Goal: Task Accomplishment & Management: Use online tool/utility

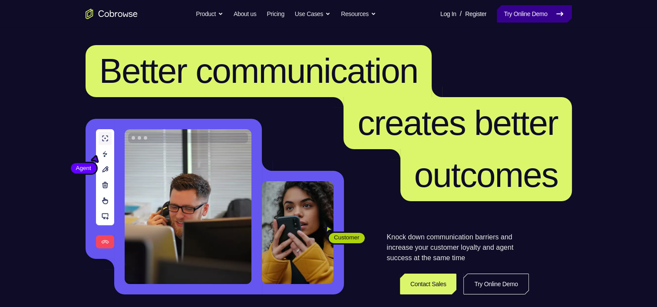
click at [518, 9] on link "Try Online Demo" at bounding box center [534, 13] width 75 height 17
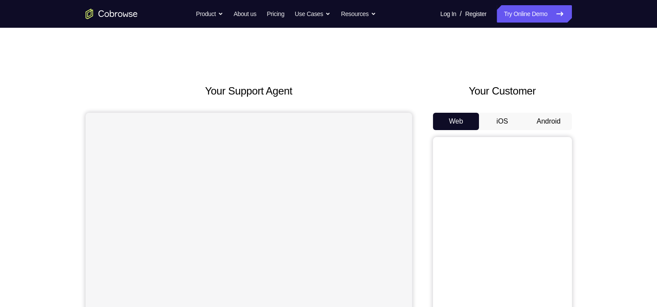
click at [555, 120] on button "Android" at bounding box center [548, 121] width 46 height 17
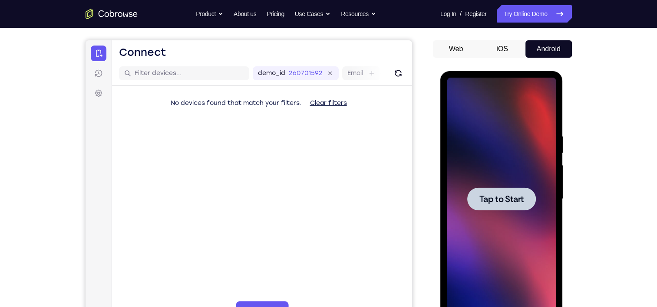
click at [491, 189] on div at bounding box center [501, 199] width 69 height 23
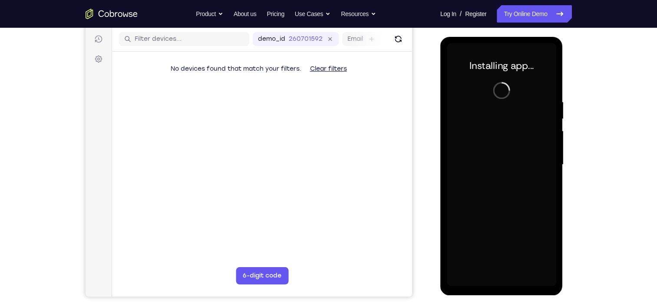
scroll to position [107, 0]
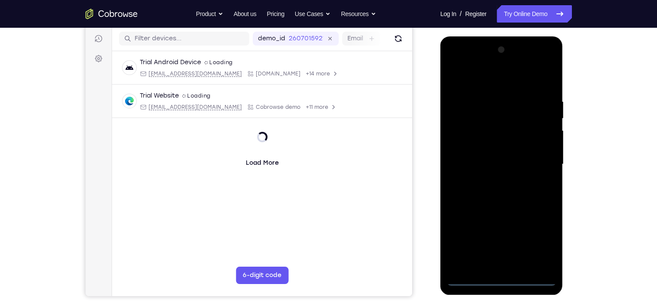
click at [503, 280] on div at bounding box center [501, 164] width 109 height 243
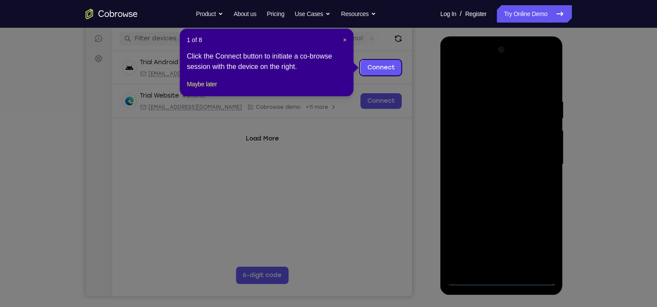
click at [342, 36] on header "1 of 8 ×" at bounding box center [267, 40] width 160 height 9
click at [343, 38] on span "×" at bounding box center [344, 39] width 3 height 7
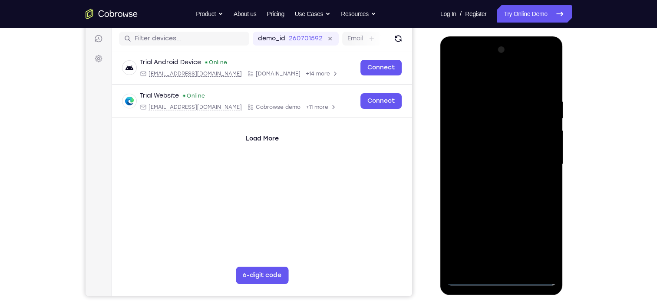
click at [542, 244] on div at bounding box center [501, 164] width 109 height 243
click at [482, 80] on div at bounding box center [501, 164] width 109 height 243
click at [542, 162] on div at bounding box center [501, 164] width 109 height 243
click at [492, 181] on div at bounding box center [501, 164] width 109 height 243
click at [483, 155] on div at bounding box center [501, 164] width 109 height 243
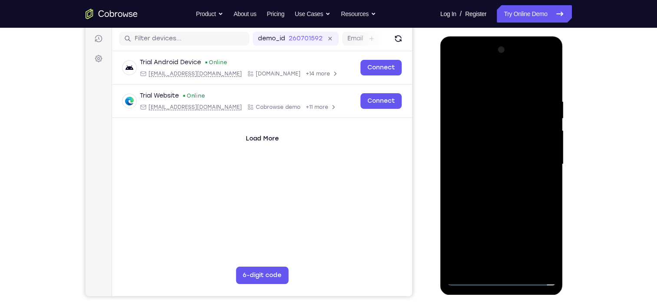
click at [484, 149] on div at bounding box center [501, 164] width 109 height 243
click at [484, 161] on div at bounding box center [501, 164] width 109 height 243
click at [497, 196] on div at bounding box center [501, 164] width 109 height 243
click at [513, 188] on div at bounding box center [501, 164] width 109 height 243
click at [540, 177] on div at bounding box center [501, 164] width 109 height 243
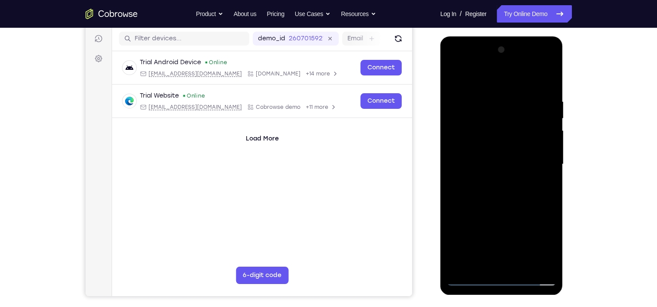
click at [518, 208] on div at bounding box center [501, 164] width 109 height 243
click at [523, 266] on div at bounding box center [501, 164] width 109 height 243
click at [500, 212] on div at bounding box center [501, 164] width 109 height 243
click at [504, 167] on div at bounding box center [501, 164] width 109 height 243
click at [486, 73] on div at bounding box center [501, 164] width 109 height 243
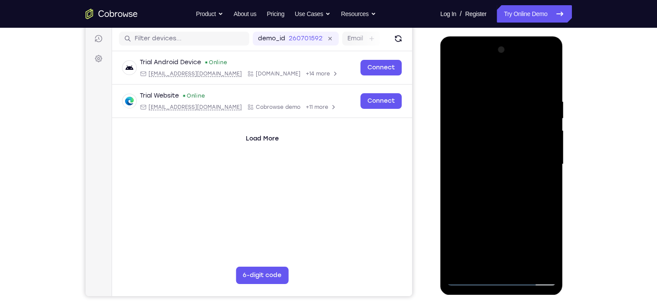
click at [538, 190] on div at bounding box center [501, 164] width 109 height 243
click at [457, 77] on div at bounding box center [501, 164] width 109 height 243
click at [512, 146] on div at bounding box center [501, 164] width 109 height 243
click at [482, 88] on div at bounding box center [501, 164] width 109 height 243
click at [540, 188] on div at bounding box center [501, 164] width 109 height 243
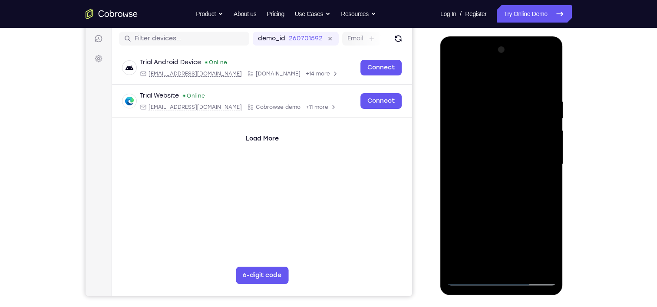
click at [455, 78] on div at bounding box center [501, 164] width 109 height 243
click at [515, 105] on div at bounding box center [501, 164] width 109 height 243
click at [482, 266] on div at bounding box center [501, 164] width 109 height 243
click at [456, 77] on div at bounding box center [501, 164] width 109 height 243
click at [478, 87] on div at bounding box center [501, 164] width 109 height 243
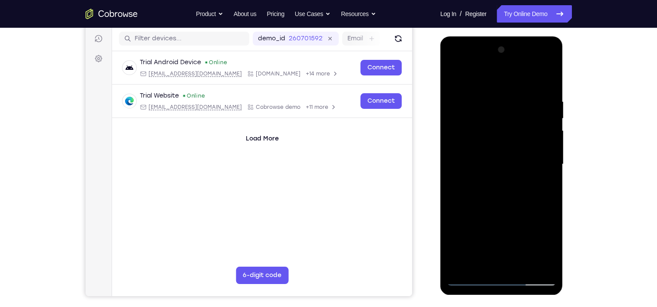
click at [539, 185] on div at bounding box center [501, 164] width 109 height 243
click at [453, 76] on div at bounding box center [501, 164] width 109 height 243
click at [507, 107] on div at bounding box center [501, 164] width 109 height 243
click at [478, 267] on div at bounding box center [501, 164] width 109 height 243
click at [455, 75] on div at bounding box center [501, 164] width 109 height 243
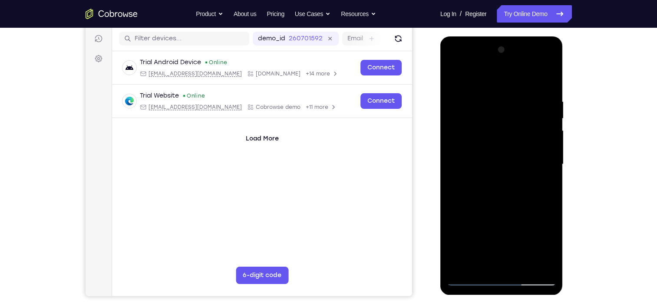
click at [479, 103] on div at bounding box center [501, 164] width 109 height 243
click at [540, 187] on div at bounding box center [501, 164] width 109 height 243
click at [455, 79] on div at bounding box center [501, 164] width 109 height 243
click at [463, 225] on div at bounding box center [501, 164] width 109 height 243
click at [548, 152] on div at bounding box center [501, 164] width 109 height 243
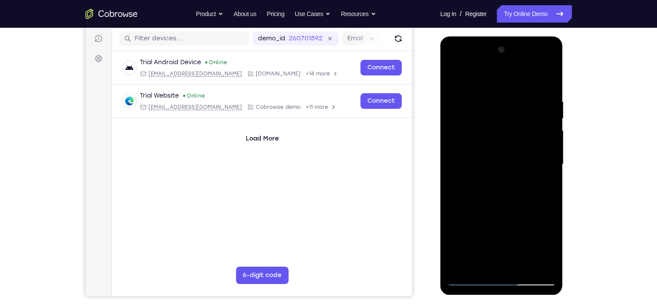
click at [552, 153] on div at bounding box center [501, 164] width 109 height 243
click at [457, 77] on div at bounding box center [501, 164] width 109 height 243
click at [501, 103] on div at bounding box center [501, 164] width 109 height 243
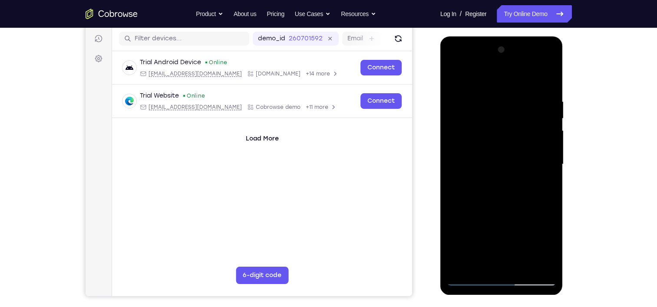
click at [511, 105] on div at bounding box center [501, 164] width 109 height 243
click at [483, 265] on div at bounding box center [501, 164] width 109 height 243
click at [455, 75] on div at bounding box center [501, 164] width 109 height 243
drag, startPoint x: 455, startPoint y: 75, endPoint x: 476, endPoint y: 81, distance: 21.2
click at [476, 81] on div at bounding box center [501, 164] width 109 height 243
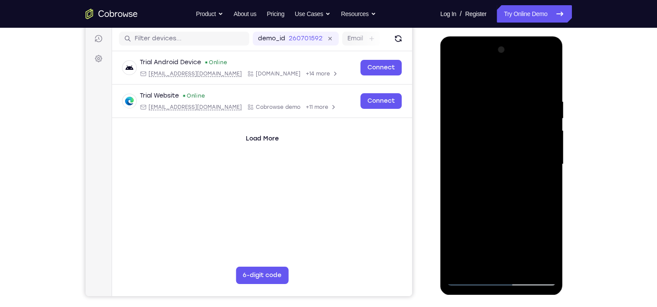
click at [474, 89] on div at bounding box center [501, 164] width 109 height 243
drag, startPoint x: 495, startPoint y: 166, endPoint x: 512, endPoint y: 69, distance: 98.3
click at [512, 69] on div at bounding box center [501, 164] width 109 height 243
drag, startPoint x: 510, startPoint y: 129, endPoint x: 502, endPoint y: 232, distance: 103.7
click at [502, 232] on div at bounding box center [501, 164] width 109 height 243
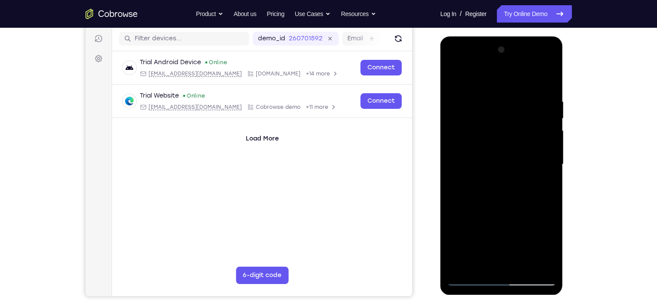
click at [463, 93] on div at bounding box center [501, 164] width 109 height 243
click at [548, 78] on div at bounding box center [501, 164] width 109 height 243
click at [527, 268] on div at bounding box center [501, 164] width 109 height 243
drag, startPoint x: 504, startPoint y: 228, endPoint x: 516, endPoint y: 73, distance: 155.9
click at [516, 73] on div at bounding box center [501, 164] width 109 height 243
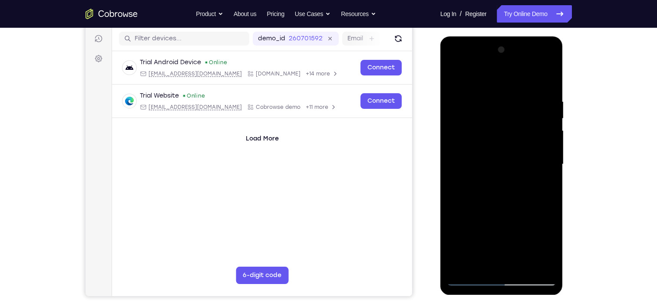
click at [515, 204] on div at bounding box center [501, 164] width 109 height 243
click at [454, 79] on div at bounding box center [501, 164] width 109 height 243
click at [465, 225] on div at bounding box center [501, 164] width 109 height 243
click at [479, 79] on div at bounding box center [501, 164] width 109 height 243
click at [463, 97] on div at bounding box center [501, 164] width 109 height 243
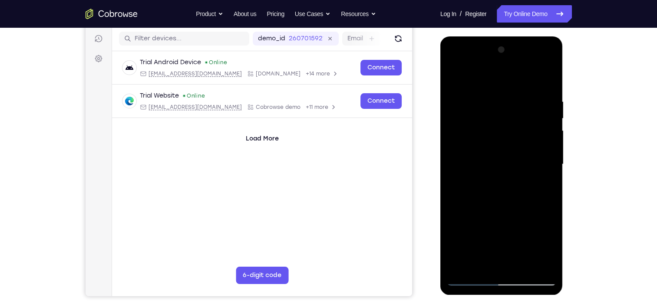
click at [538, 265] on div at bounding box center [501, 164] width 109 height 243
click at [548, 80] on div at bounding box center [501, 164] width 109 height 243
click at [481, 137] on div at bounding box center [501, 164] width 109 height 243
click at [522, 263] on div at bounding box center [501, 164] width 109 height 243
click at [453, 77] on div at bounding box center [501, 164] width 109 height 243
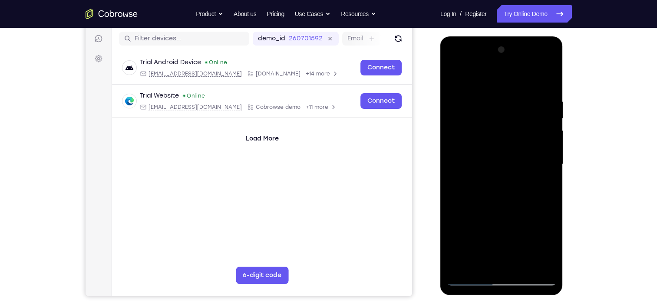
click at [456, 74] on div at bounding box center [501, 164] width 109 height 243
click at [522, 126] on div at bounding box center [501, 164] width 109 height 243
click at [550, 189] on div at bounding box center [501, 164] width 109 height 243
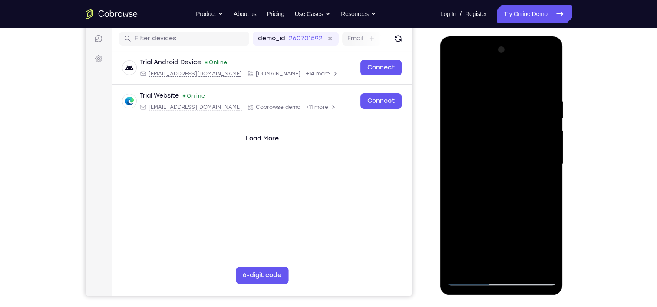
drag, startPoint x: 504, startPoint y: 121, endPoint x: 523, endPoint y: 14, distance: 108.0
click at [523, 36] on html "Online web based iOS Simulators and Android Emulators. Run iPhone, iPad, Mobile…" at bounding box center [502, 166] width 124 height 261
drag, startPoint x: 513, startPoint y: 113, endPoint x: 509, endPoint y: 244, distance: 130.8
click at [509, 244] on div at bounding box center [501, 164] width 109 height 243
click at [520, 97] on div at bounding box center [501, 164] width 109 height 243
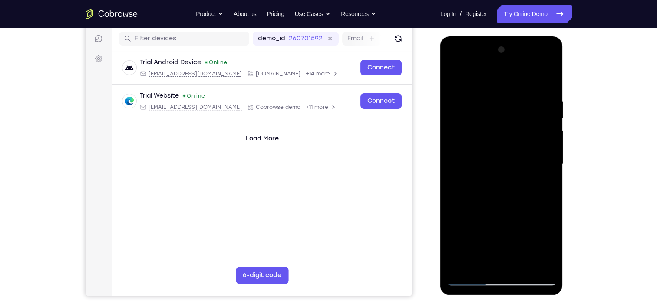
click at [479, 77] on div at bounding box center [501, 164] width 109 height 243
drag, startPoint x: 516, startPoint y: 204, endPoint x: 532, endPoint y: 98, distance: 106.6
click at [532, 98] on div at bounding box center [501, 164] width 109 height 243
click at [489, 195] on div at bounding box center [501, 164] width 109 height 243
click at [549, 103] on div at bounding box center [501, 164] width 109 height 243
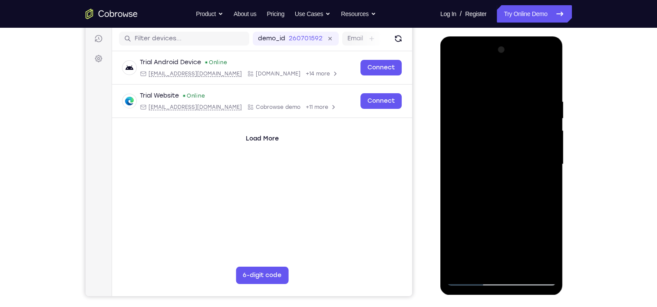
click at [549, 103] on div at bounding box center [501, 164] width 109 height 243
click at [549, 104] on div at bounding box center [501, 164] width 109 height 243
click at [457, 76] on div at bounding box center [501, 164] width 109 height 243
drag, startPoint x: 504, startPoint y: 234, endPoint x: 517, endPoint y: 95, distance: 139.2
click at [517, 95] on div at bounding box center [501, 164] width 109 height 243
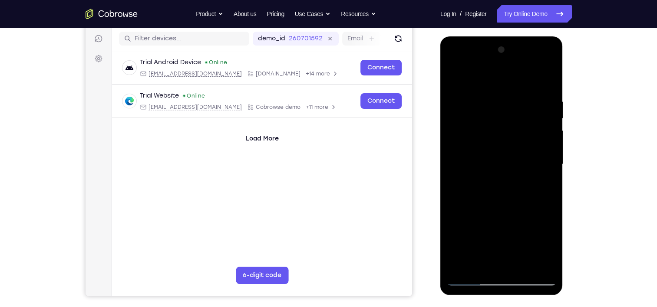
click at [506, 230] on div at bounding box center [501, 164] width 109 height 243
click at [548, 106] on div at bounding box center [501, 164] width 109 height 243
drag, startPoint x: 492, startPoint y: 106, endPoint x: 500, endPoint y: 179, distance: 73.3
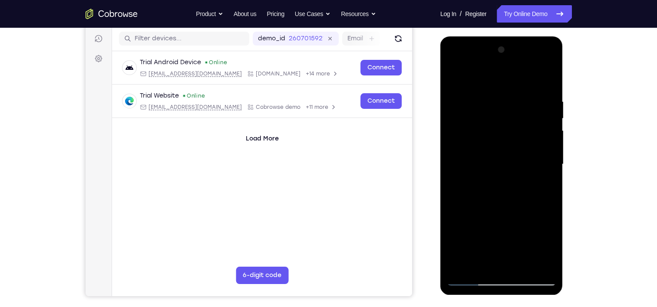
click at [500, 179] on div at bounding box center [501, 164] width 109 height 243
click at [452, 76] on div at bounding box center [501, 164] width 109 height 243
drag, startPoint x: 510, startPoint y: 197, endPoint x: 524, endPoint y: 119, distance: 79.5
click at [524, 119] on div at bounding box center [501, 164] width 109 height 243
click at [486, 153] on div at bounding box center [501, 164] width 109 height 243
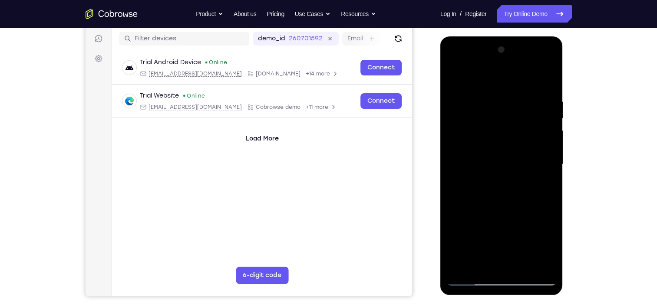
click at [546, 102] on div at bounding box center [501, 164] width 109 height 243
click at [549, 102] on div at bounding box center [501, 164] width 109 height 243
click at [450, 105] on div at bounding box center [501, 164] width 109 height 243
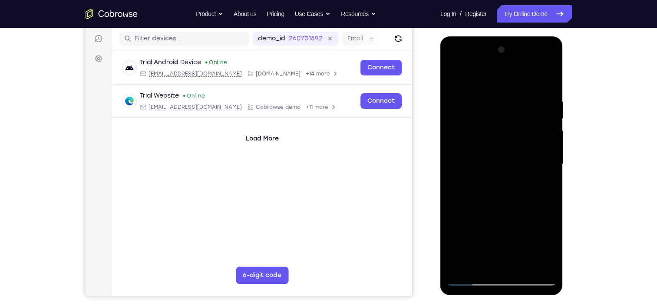
drag, startPoint x: 499, startPoint y: 112, endPoint x: 500, endPoint y: 176, distance: 64.7
click at [500, 176] on div at bounding box center [501, 164] width 109 height 243
click at [455, 76] on div at bounding box center [501, 164] width 109 height 243
click at [466, 234] on div at bounding box center [501, 164] width 109 height 243
click at [454, 76] on div at bounding box center [501, 164] width 109 height 243
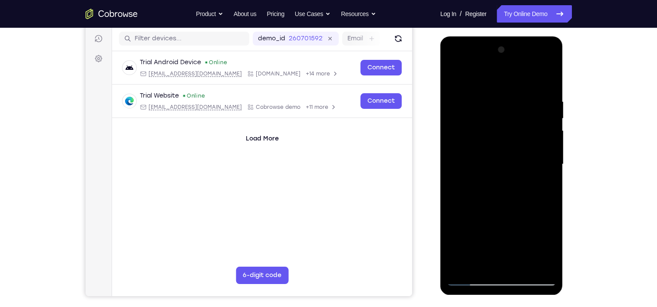
click at [491, 222] on div at bounding box center [501, 164] width 109 height 243
click at [454, 75] on div at bounding box center [501, 164] width 109 height 243
click at [541, 233] on div at bounding box center [501, 164] width 109 height 243
click at [452, 80] on div at bounding box center [501, 164] width 109 height 243
click at [501, 226] on div at bounding box center [501, 164] width 109 height 243
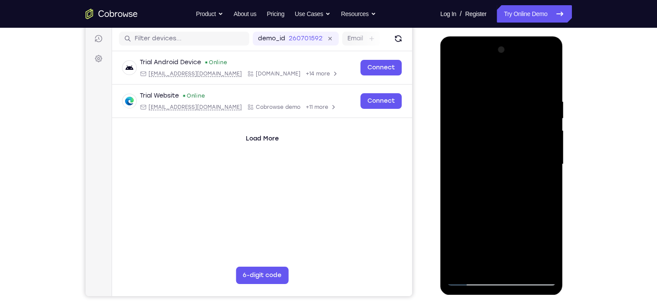
click at [469, 94] on div at bounding box center [501, 164] width 109 height 243
drag, startPoint x: 499, startPoint y: 231, endPoint x: 513, endPoint y: 96, distance: 135.9
click at [513, 96] on div at bounding box center [501, 164] width 109 height 243
drag, startPoint x: 503, startPoint y: 224, endPoint x: 518, endPoint y: 48, distance: 177.0
click at [518, 48] on div at bounding box center [501, 164] width 109 height 243
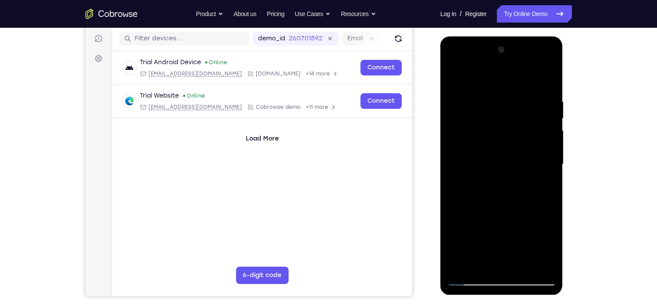
click at [533, 112] on div at bounding box center [501, 164] width 109 height 243
click at [505, 214] on div at bounding box center [501, 164] width 109 height 243
click at [456, 76] on div at bounding box center [501, 164] width 109 height 243
drag, startPoint x: 486, startPoint y: 94, endPoint x: 488, endPoint y: 234, distance: 140.3
click at [488, 234] on div at bounding box center [501, 164] width 109 height 243
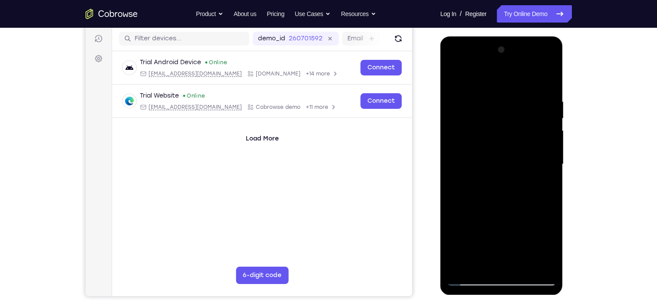
click at [479, 85] on div at bounding box center [501, 164] width 109 height 243
click at [472, 281] on div at bounding box center [501, 164] width 109 height 243
drag, startPoint x: 494, startPoint y: 230, endPoint x: 518, endPoint y: -26, distance: 256.9
click at [518, 36] on html "Online web based iOS Simulators and Android Emulators. Run iPhone, iPad, Mobile…" at bounding box center [502, 166] width 124 height 261
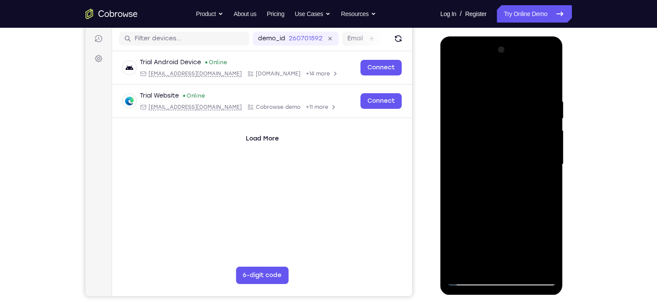
drag, startPoint x: 517, startPoint y: 223, endPoint x: 526, endPoint y: -19, distance: 241.6
click at [526, 36] on html "Online web based iOS Simulators and Android Emulators. Run iPhone, iPad, Mobile…" at bounding box center [502, 166] width 124 height 261
drag, startPoint x: 512, startPoint y: 225, endPoint x: 531, endPoint y: 9, distance: 217.0
click at [531, 36] on html "Online web based iOS Simulators and Android Emulators. Run iPhone, iPad, Mobile…" at bounding box center [502, 166] width 124 height 261
drag, startPoint x: 522, startPoint y: 212, endPoint x: 537, endPoint y: -1, distance: 214.1
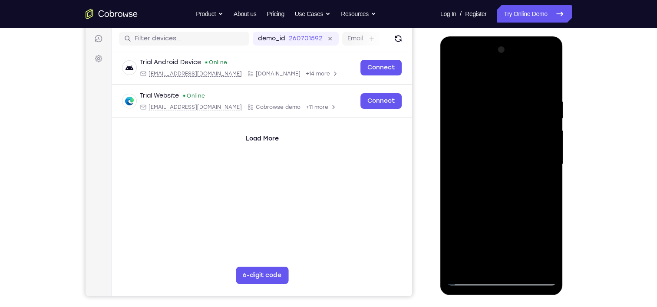
click at [537, 36] on html "Online web based iOS Simulators and Android Emulators. Run iPhone, iPad, Mobile…" at bounding box center [502, 166] width 124 height 261
click at [525, 266] on div at bounding box center [501, 164] width 109 height 243
drag, startPoint x: 497, startPoint y: 96, endPoint x: 488, endPoint y: 317, distance: 221.7
click at [488, 297] on html "Online web based iOS Simulators and Android Emulators. Run iPhone, iPad, Mobile…" at bounding box center [502, 166] width 124 height 261
drag, startPoint x: 499, startPoint y: 105, endPoint x: 495, endPoint y: 109, distance: 5.8
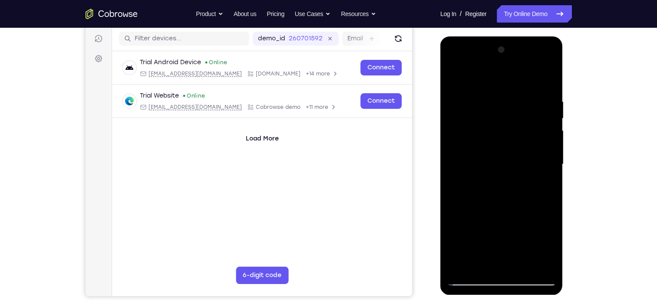
click at [495, 109] on div at bounding box center [501, 164] width 109 height 243
click at [492, 202] on div at bounding box center [501, 164] width 109 height 243
click at [542, 139] on div at bounding box center [501, 164] width 109 height 243
click at [459, 76] on div at bounding box center [501, 164] width 109 height 243
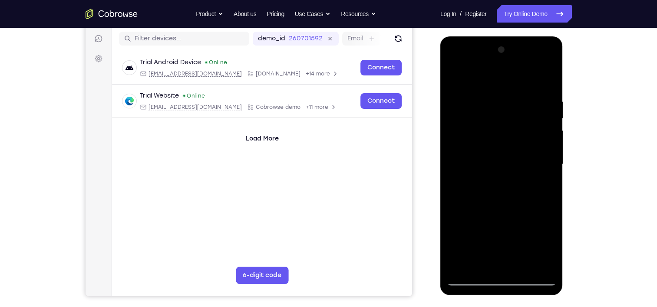
click at [489, 98] on div at bounding box center [501, 164] width 109 height 243
click at [494, 163] on div at bounding box center [501, 164] width 109 height 243
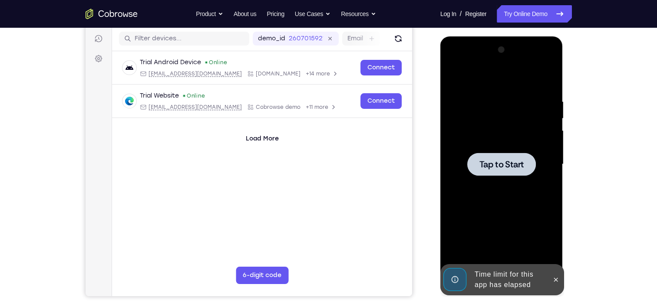
drag, startPoint x: 494, startPoint y: 163, endPoint x: 480, endPoint y: 260, distance: 97.8
click at [480, 36] on div "Tap to Start" at bounding box center [501, 36] width 123 height 0
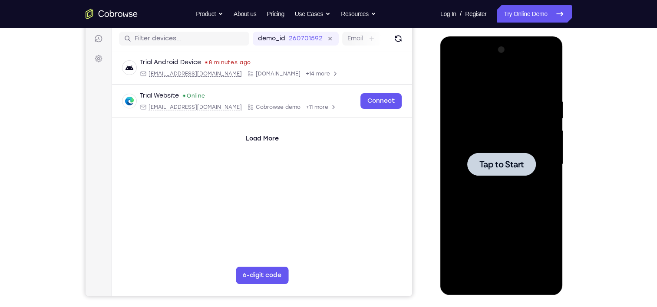
click at [486, 173] on div at bounding box center [501, 164] width 69 height 23
